Goal: Task Accomplishment & Management: Manage account settings

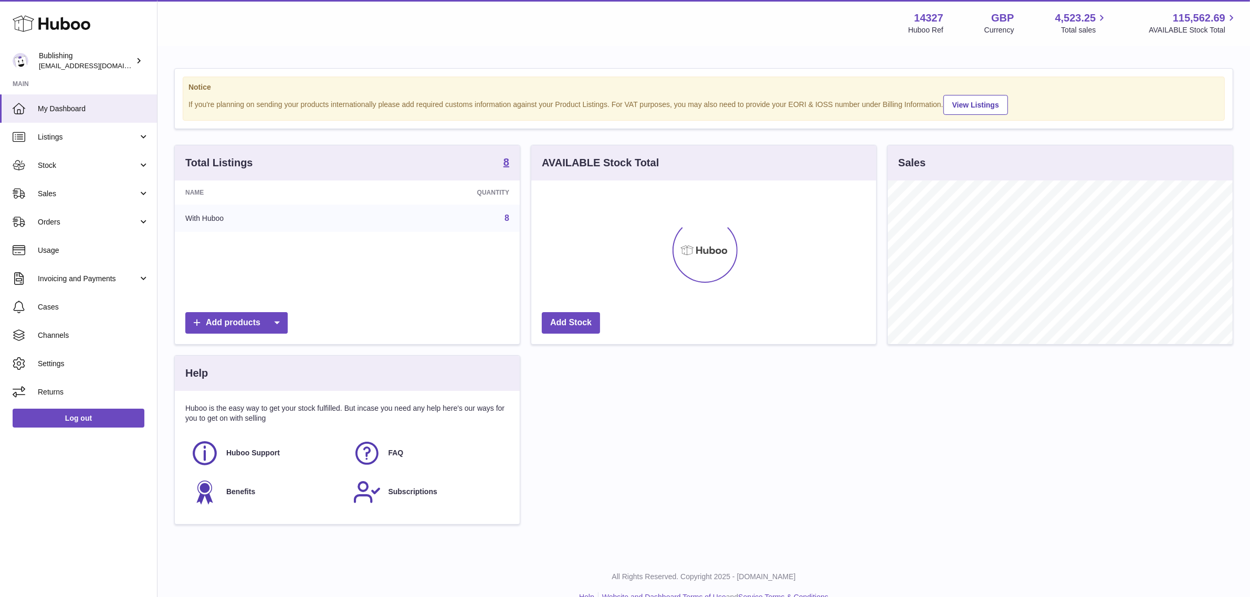
scroll to position [163, 345]
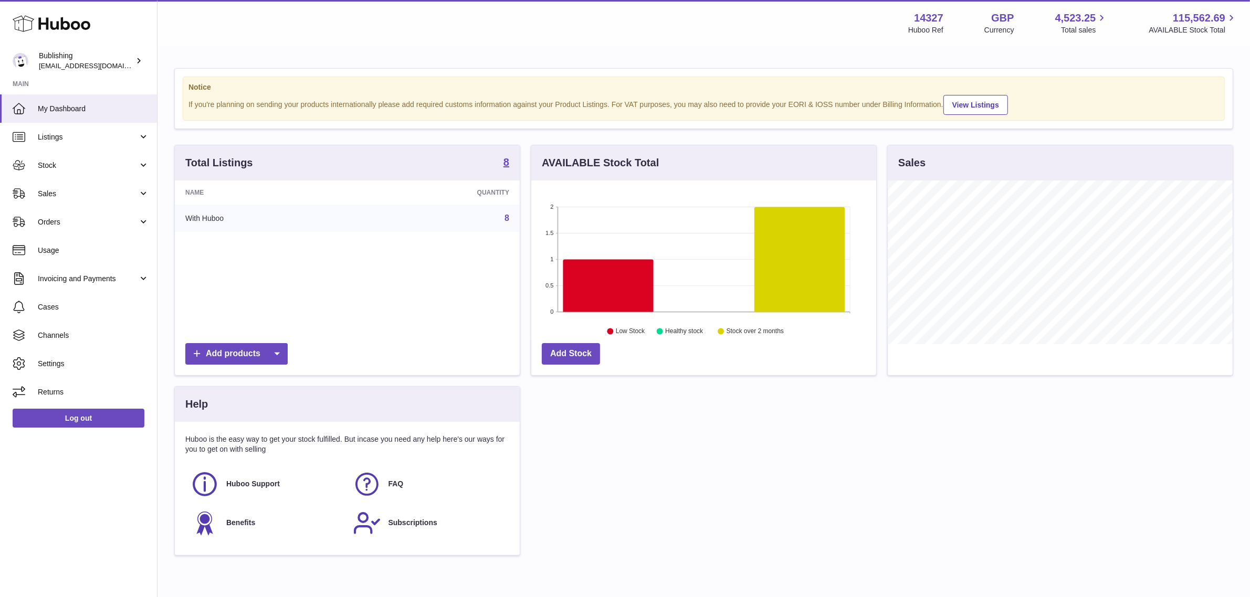
click at [815, 452] on div "Total Listings 8 Name Quantity With Huboo 8 Add products AVAILABLE Stock Total …" at bounding box center [703, 356] width 1069 height 422
click at [823, 461] on div "Total Listings 8 Name Quantity With Huboo 8 Add products AVAILABLE Stock Total …" at bounding box center [703, 356] width 1069 height 422
click at [74, 250] on span "Usage" at bounding box center [93, 251] width 111 height 10
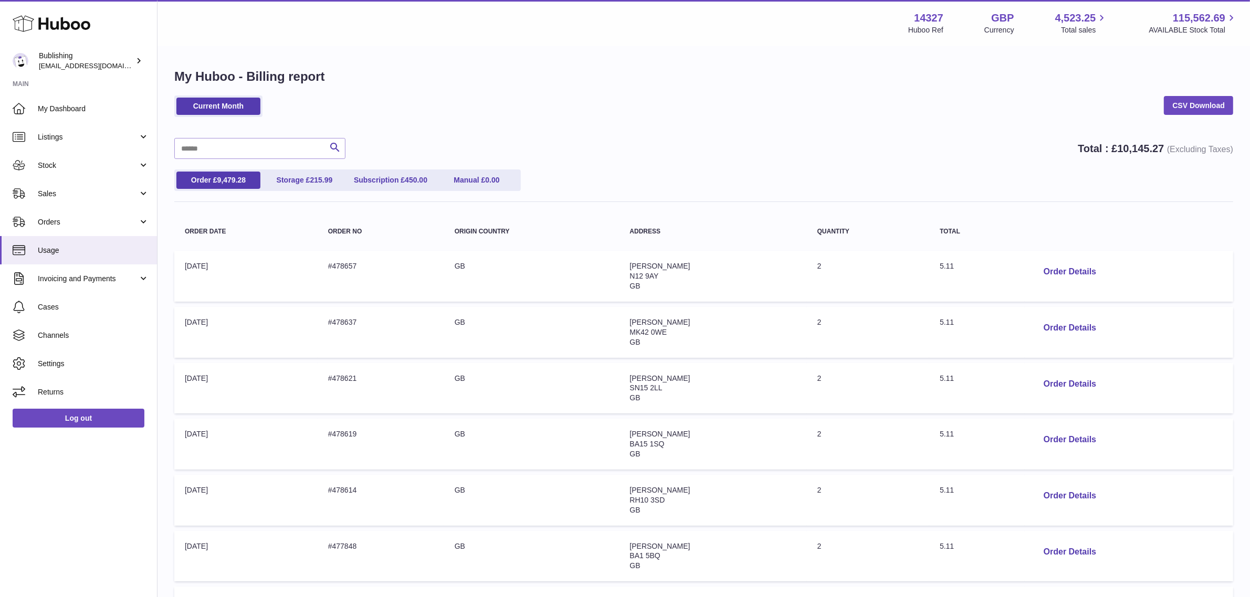
click at [492, 79] on h1 "My Huboo - Billing report" at bounding box center [703, 76] width 1059 height 17
click at [653, 134] on div "Current Month CSV Download Search Total : £ 10,145.27 (Excluding Taxes) Order £…" at bounding box center [703, 463] width 1059 height 734
click at [644, 128] on div "Current Month CSV Download Search Total : £ 10,145.27 (Excluding Taxes) Order £…" at bounding box center [703, 463] width 1059 height 734
